Goal: Information Seeking & Learning: Learn about a topic

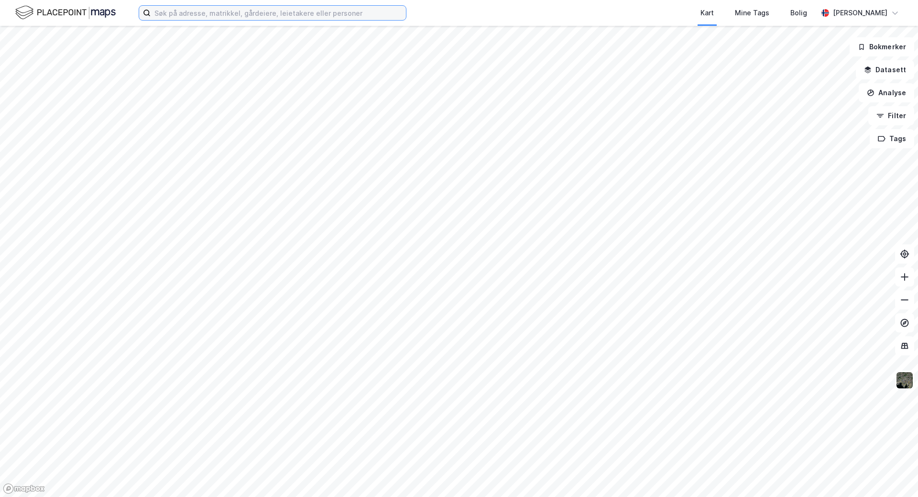
click at [170, 17] on input at bounding box center [278, 13] width 255 height 14
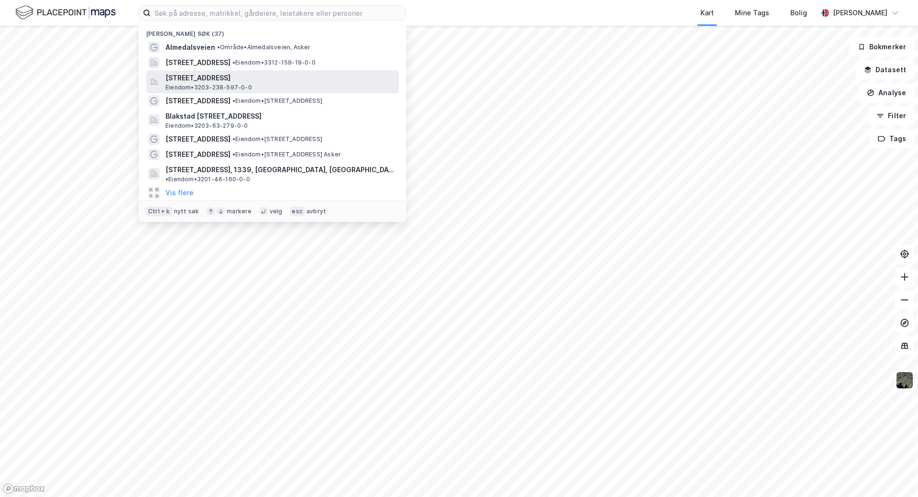
click at [183, 80] on span "[STREET_ADDRESS]" at bounding box center [281, 77] width 230 height 11
